Goal: Task Accomplishment & Management: Manage account settings

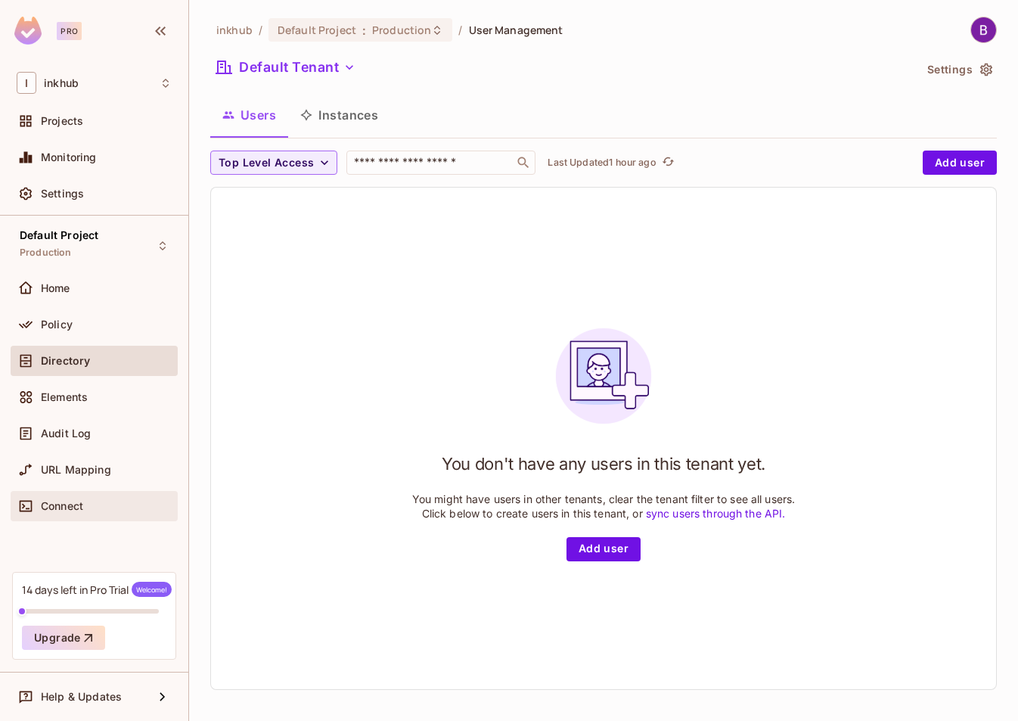
click at [44, 507] on span "Connect" at bounding box center [62, 506] width 42 height 12
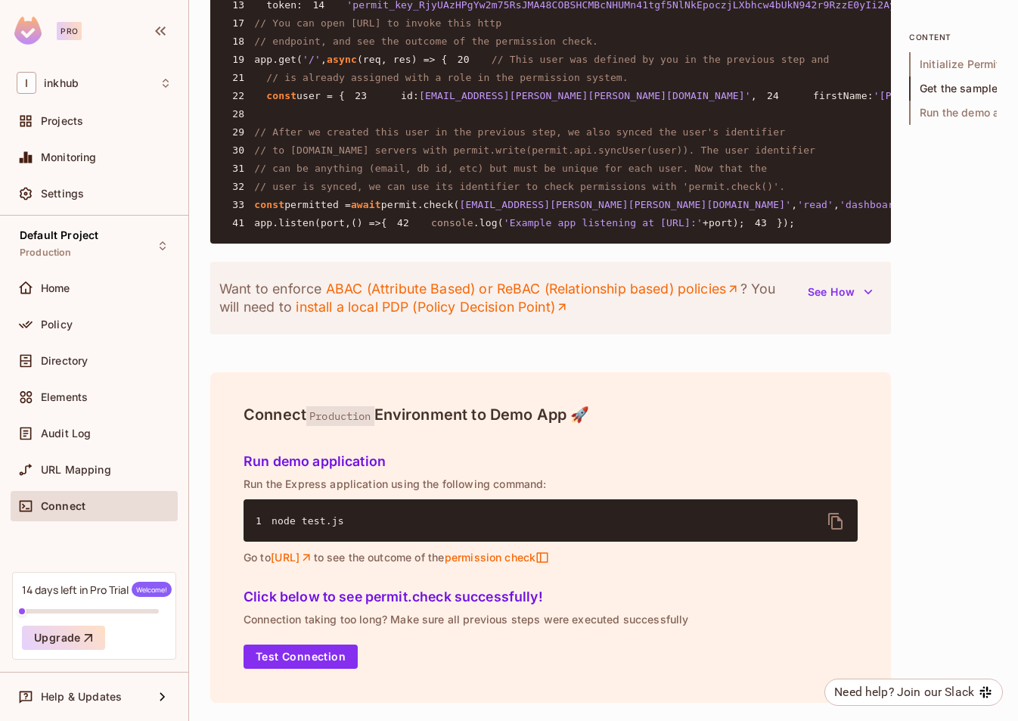
scroll to position [1768, 0]
click at [67, 189] on span "Settings" at bounding box center [62, 193] width 43 height 12
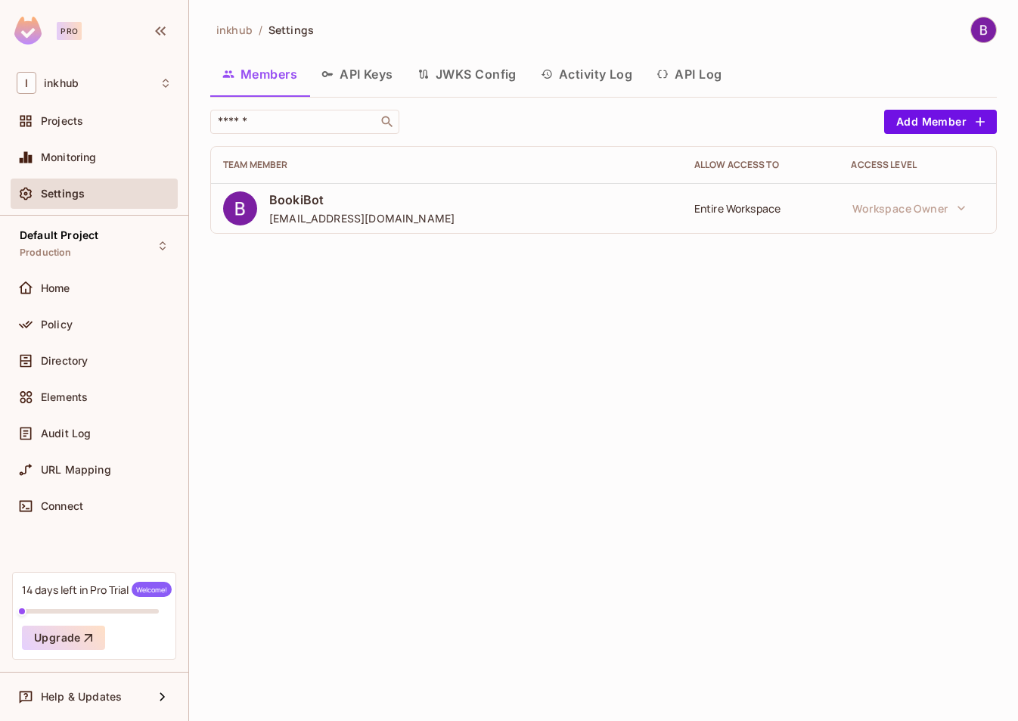
click at [351, 79] on button "API Keys" at bounding box center [357, 74] width 96 height 38
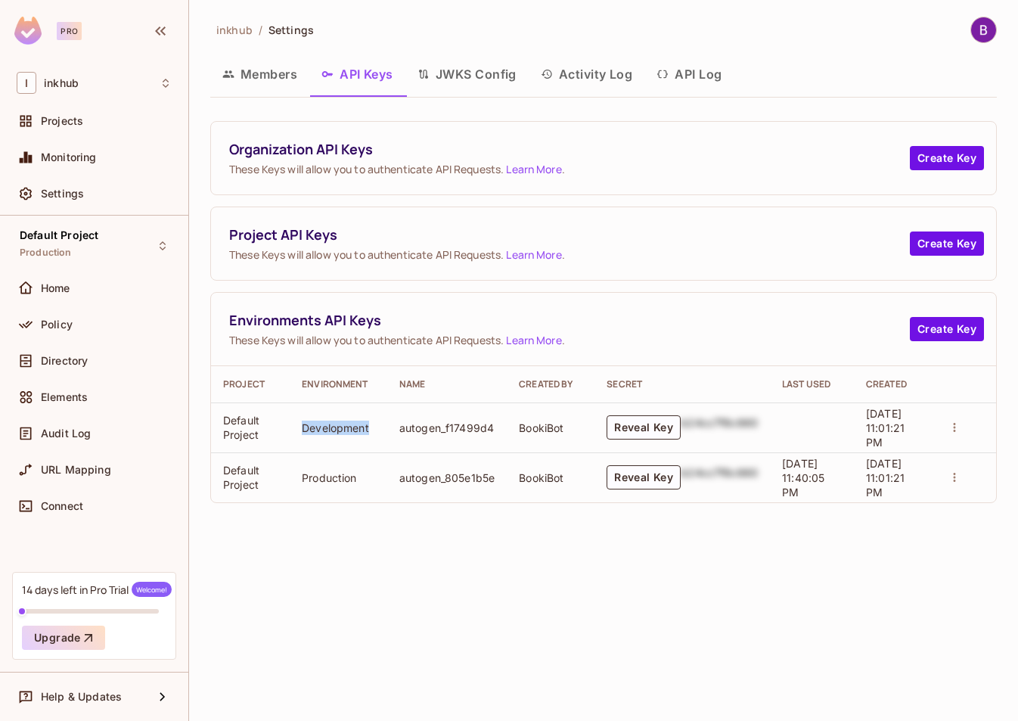
drag, startPoint x: 300, startPoint y: 427, endPoint x: 373, endPoint y: 431, distance: 73.4
click at [373, 431] on td "Development" at bounding box center [339, 427] width 98 height 50
click at [338, 568] on div "inkhub / Settings Members API Keys JWKS Config Activity Log API Log Organizatio…" at bounding box center [603, 360] width 829 height 721
drag, startPoint x: 299, startPoint y: 475, endPoint x: 361, endPoint y: 475, distance: 61.2
click at [361, 475] on td "Production" at bounding box center [339, 477] width 98 height 50
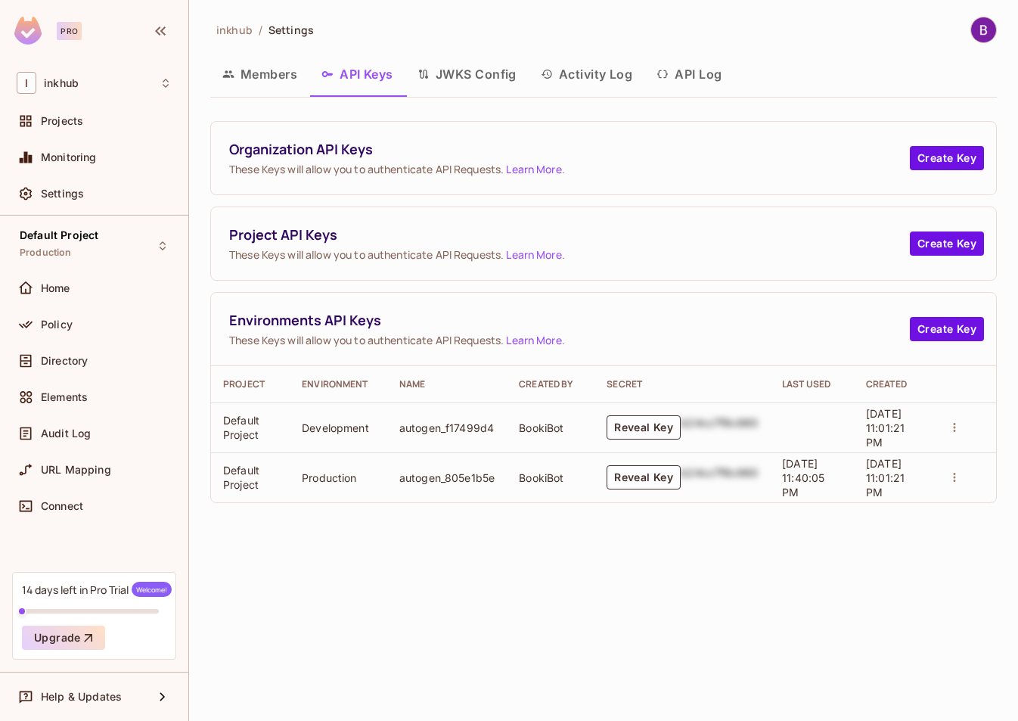
click at [363, 569] on div "inkhub / Settings Members API Keys JWKS Config Activity Log API Log Organizatio…" at bounding box center [603, 360] width 829 height 721
drag, startPoint x: 313, startPoint y: 427, endPoint x: 379, endPoint y: 433, distance: 66.1
click at [379, 433] on td "Development" at bounding box center [339, 427] width 98 height 50
click at [430, 571] on div "inkhub / Settings Members API Keys JWKS Config Activity Log API Log Organizatio…" at bounding box center [603, 360] width 829 height 721
click at [621, 430] on button "Reveal Key" at bounding box center [643, 427] width 74 height 24
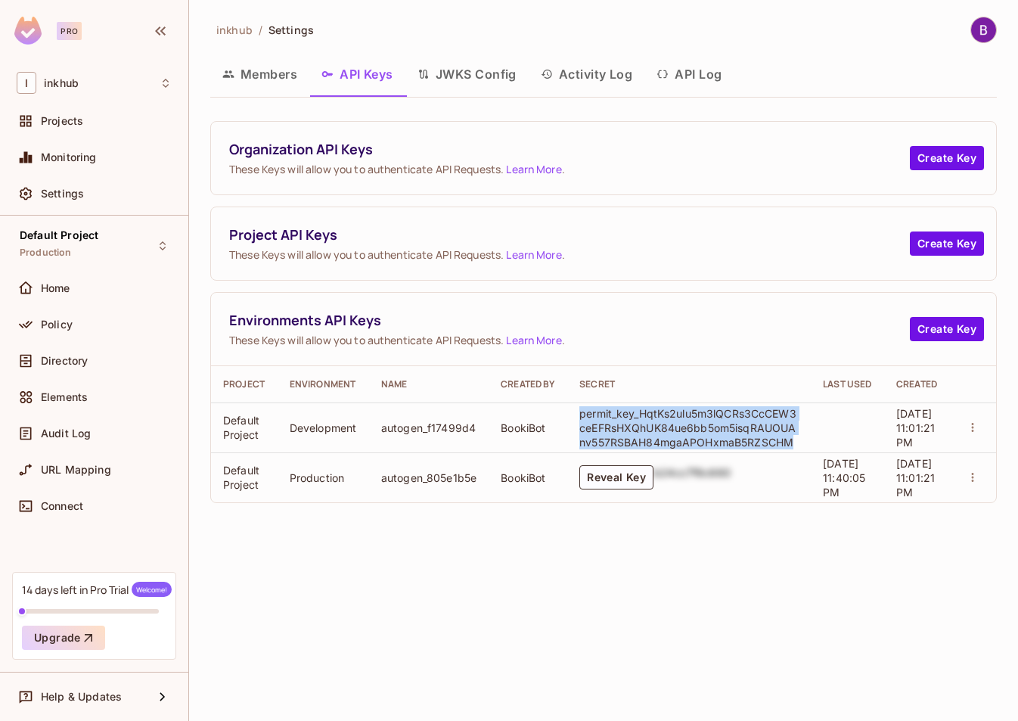
drag, startPoint x: 578, startPoint y: 414, endPoint x: 798, endPoint y: 443, distance: 221.2
click at [798, 443] on td "permit_key_HqtKs2ulu5m3lQCRs3CcCEW3ceEFRsHXQhUK84ue6bb5om5isqRAUOUAnv557RSBAH84…" at bounding box center [688, 427] width 243 height 50
copy p "permit_key_HqtKs2ulu5m3lQCRs3CcCEW3ceEFRsHXQhUK84ue6bb5om5isqRAUOUAnv557RSBAH84…"
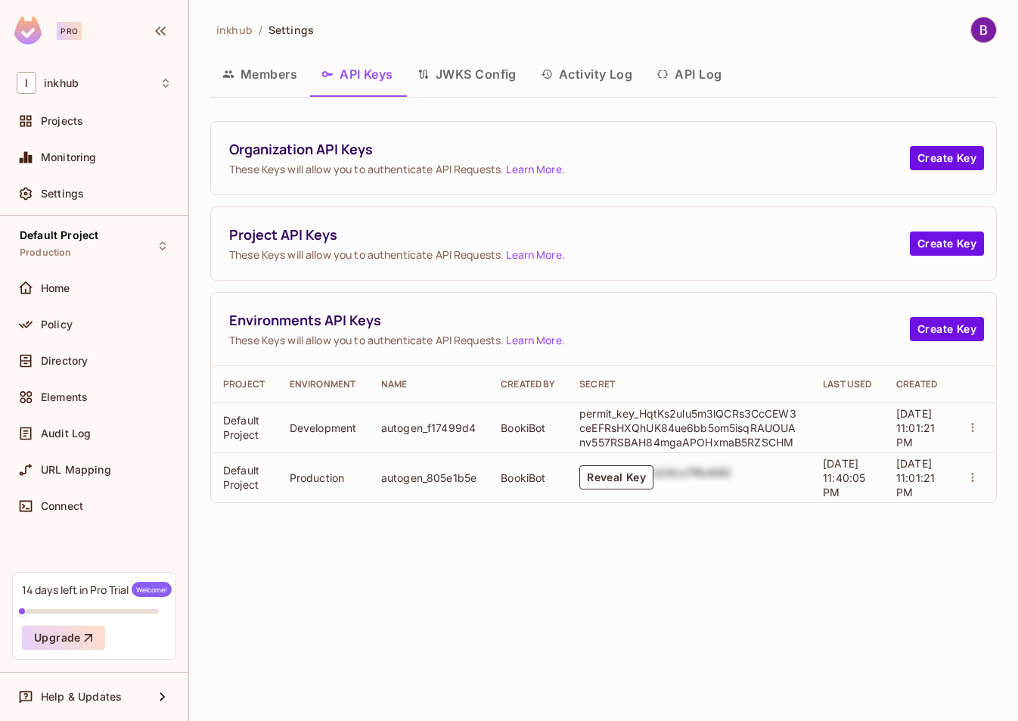
click at [518, 528] on div "inkhub / Settings Members API Keys JWKS Config Activity Log API Log Organizatio…" at bounding box center [603, 360] width 829 height 721
click at [624, 518] on div "inkhub / Settings Members API Keys JWKS Config Activity Log API Log Organizatio…" at bounding box center [603, 360] width 829 height 721
